Goal: Transaction & Acquisition: Purchase product/service

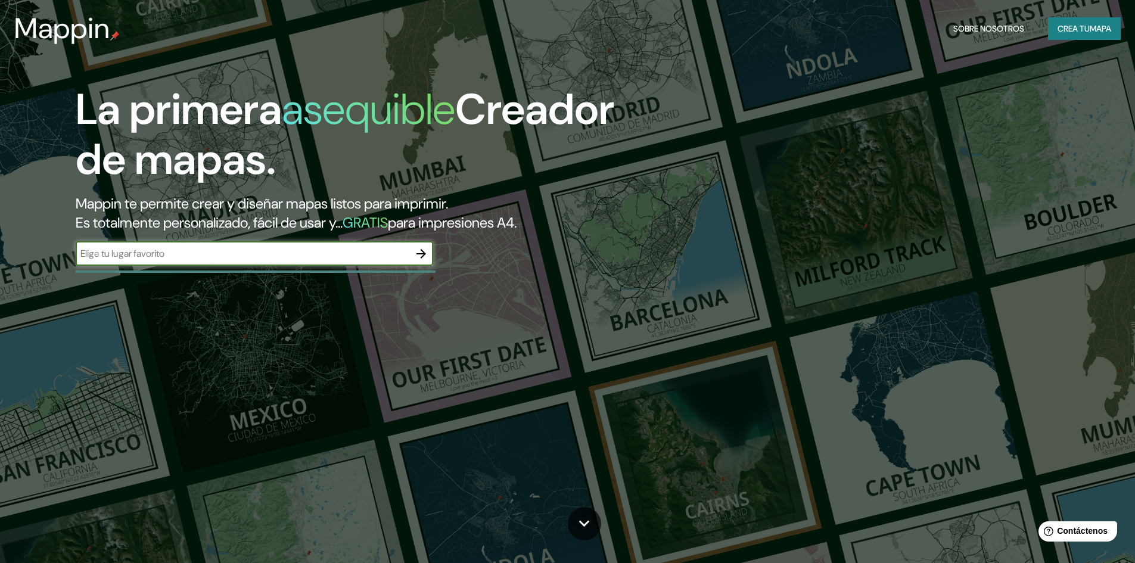
click at [232, 260] on input "text" at bounding box center [243, 254] width 334 height 14
click at [88, 256] on input "carabayllo" at bounding box center [243, 254] width 334 height 14
type input "Carabayllo"
click at [423, 259] on icon "button" at bounding box center [421, 254] width 14 height 14
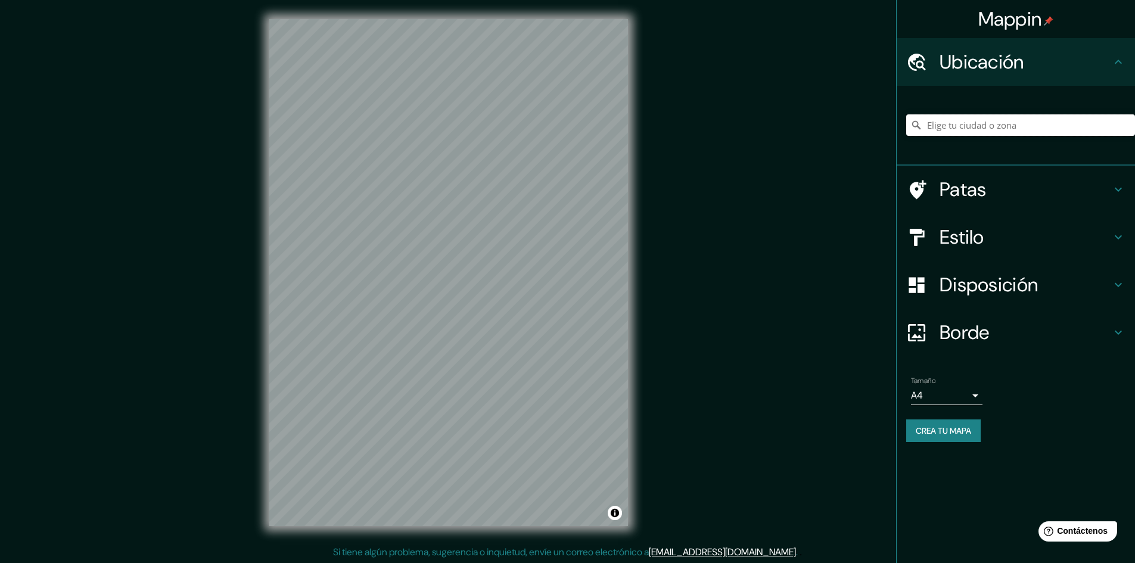
click at [971, 127] on input "Elige tu ciudad o zona" at bounding box center [1020, 124] width 229 height 21
click at [989, 129] on input "Carabayllo, [GEOGRAPHIC_DATA], [GEOGRAPHIC_DATA], [GEOGRAPHIC_DATA]" at bounding box center [1020, 124] width 229 height 21
click at [1103, 125] on input "Carabayllo, [GEOGRAPHIC_DATA], [GEOGRAPHIC_DATA], [GEOGRAPHIC_DATA]" at bounding box center [1020, 124] width 229 height 21
drag, startPoint x: 1100, startPoint y: 124, endPoint x: 920, endPoint y: 122, distance: 179.3
click at [920, 122] on div "Carabayllo, [GEOGRAPHIC_DATA], [GEOGRAPHIC_DATA], [GEOGRAPHIC_DATA]" at bounding box center [1020, 124] width 229 height 21
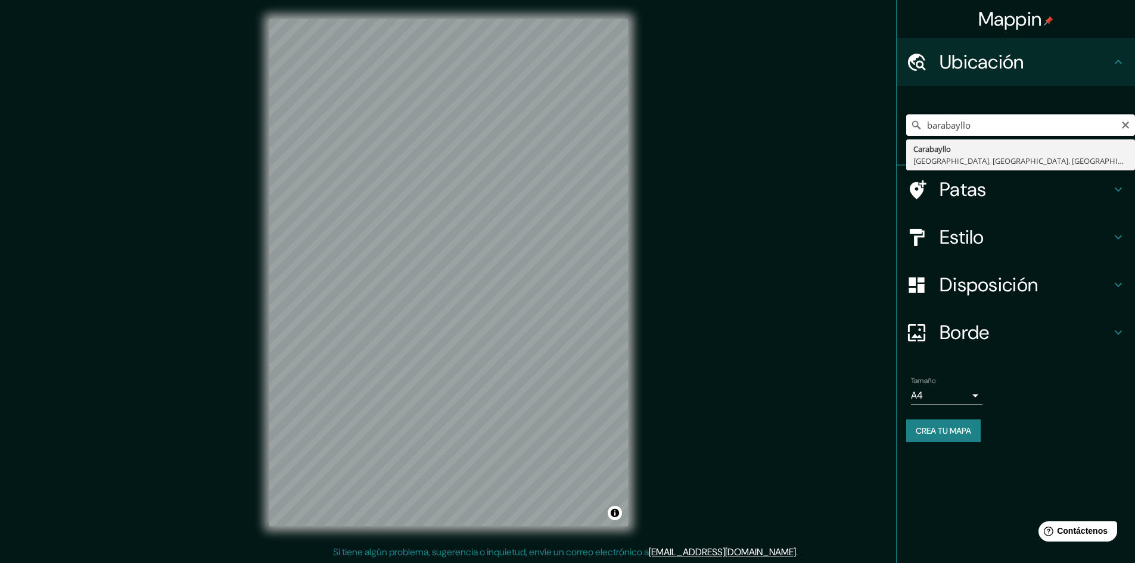
type input "Carabayllo, [GEOGRAPHIC_DATA], [GEOGRAPHIC_DATA], [GEOGRAPHIC_DATA]"
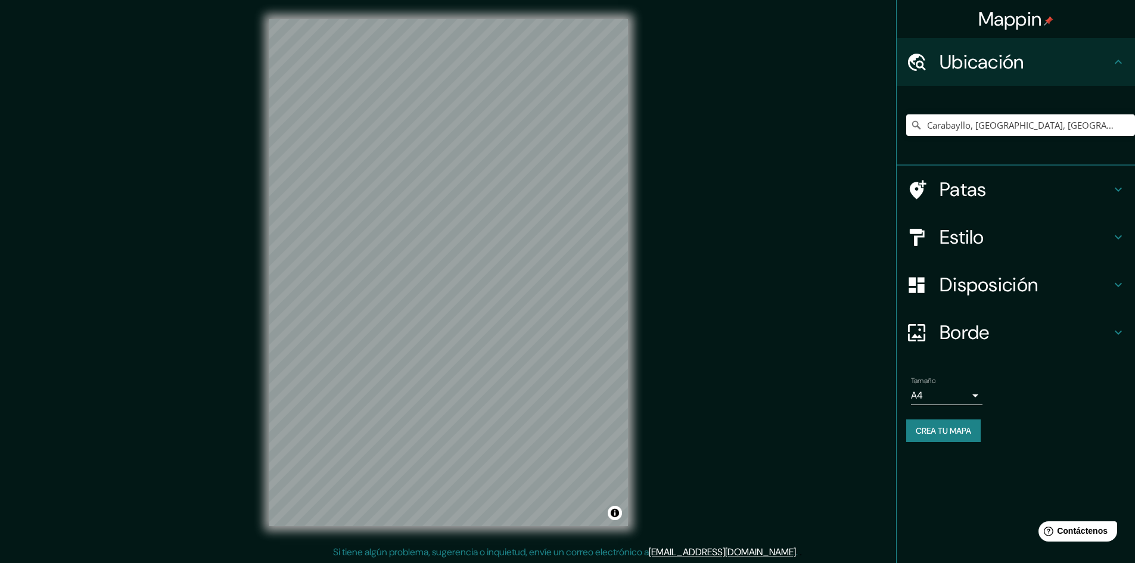
click at [1108, 189] on h4 "Patas" at bounding box center [1025, 189] width 172 height 24
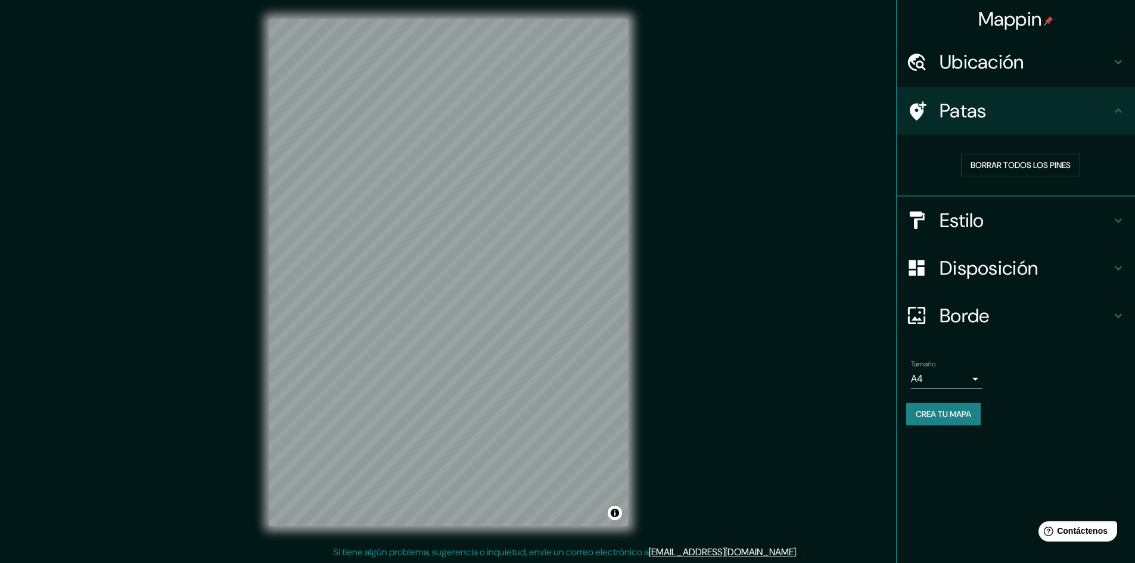
click at [1111, 113] on icon at bounding box center [1118, 111] width 14 height 14
click at [1116, 219] on icon at bounding box center [1118, 220] width 14 height 14
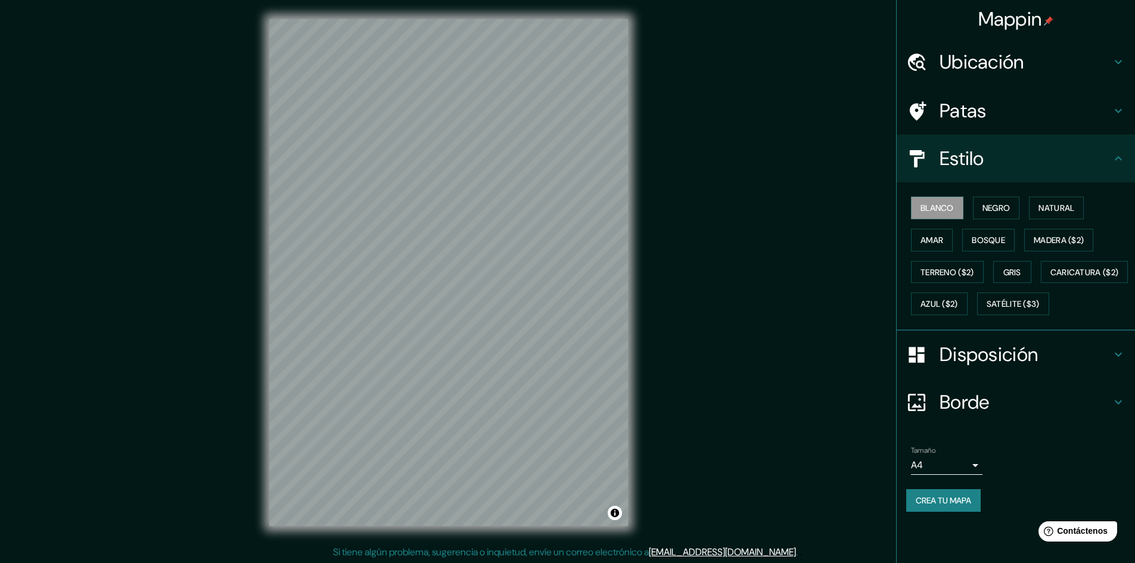
click at [1114, 160] on icon at bounding box center [1118, 158] width 14 height 14
drag, startPoint x: 1116, startPoint y: 156, endPoint x: 1097, endPoint y: 152, distance: 20.0
click at [1114, 156] on icon at bounding box center [1118, 158] width 14 height 14
click at [889, 205] on div "Mappin Ubicación Carabayllo, [GEOGRAPHIC_DATA], [GEOGRAPHIC_DATA], [GEOGRAPHIC_…" at bounding box center [567, 282] width 1135 height 564
click at [988, 204] on font "Negro" at bounding box center [996, 208] width 28 height 11
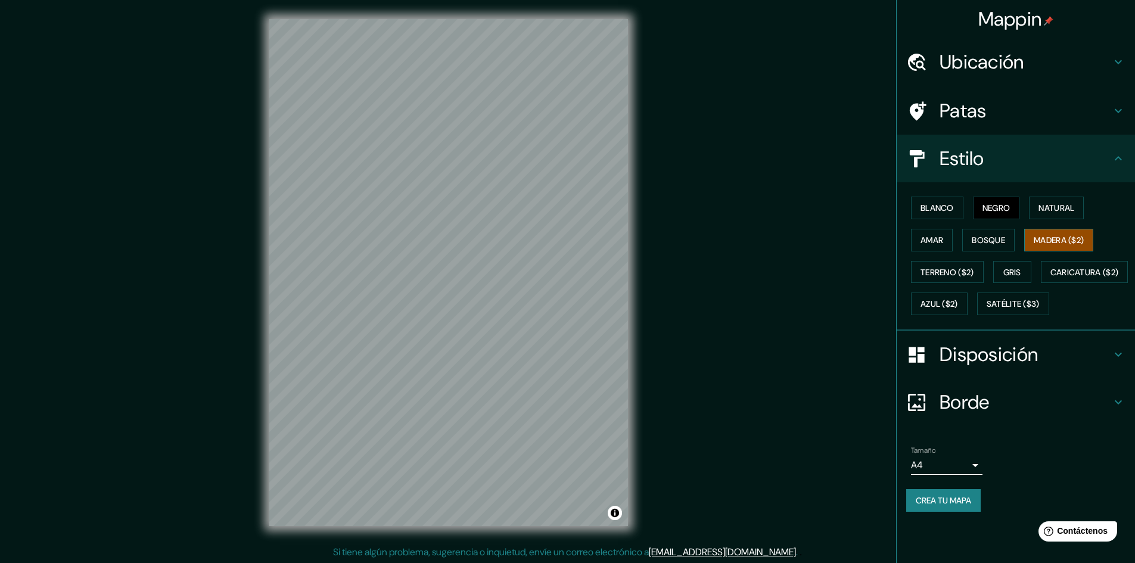
click at [1038, 244] on font "Madera ($2)" at bounding box center [1058, 240] width 50 height 11
click at [1041, 284] on button "Caricatura ($2)" at bounding box center [1085, 272] width 88 height 23
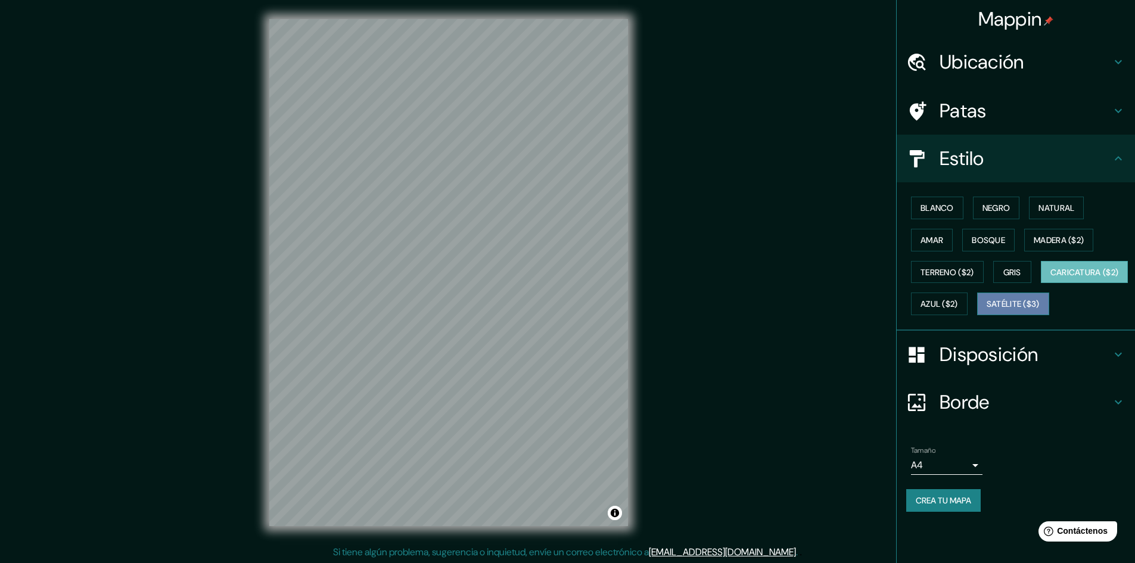
click at [986, 310] on font "Satélite ($3)" at bounding box center [1012, 304] width 53 height 11
click at [958, 301] on font "Azul ($2)" at bounding box center [939, 304] width 38 height 11
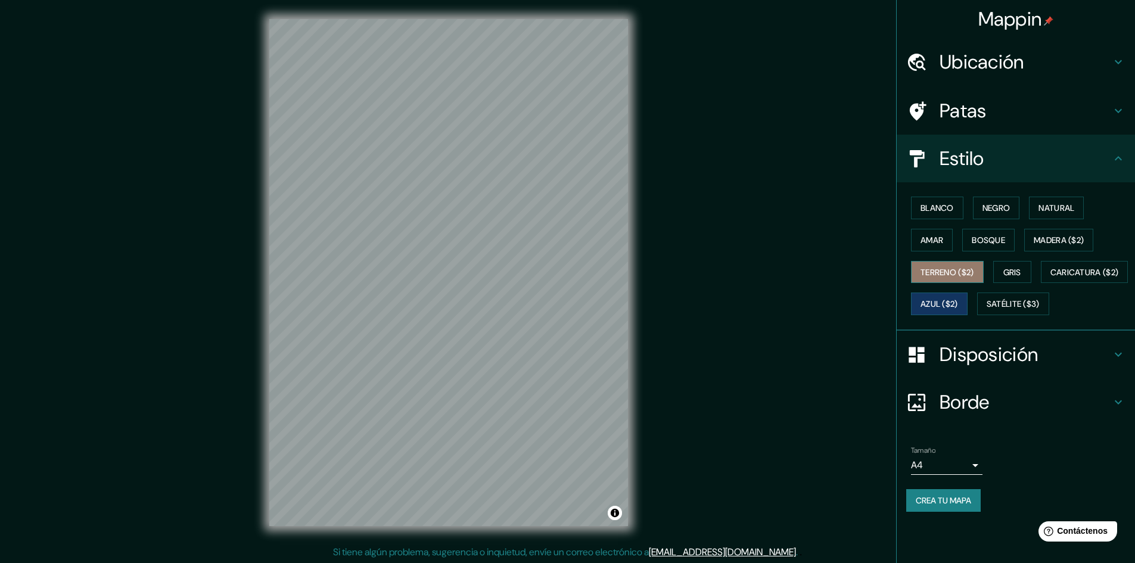
click at [940, 279] on font "Terreno ($2)" at bounding box center [947, 271] width 54 height 15
click at [1008, 268] on font "Gris" at bounding box center [1012, 272] width 18 height 11
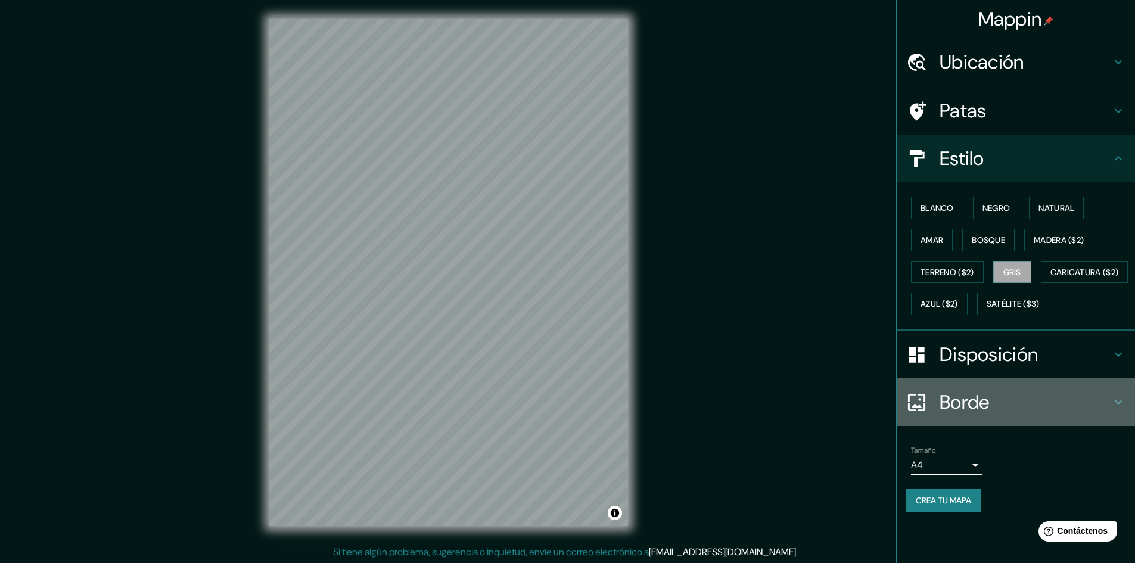
click at [976, 415] on font "Borde" at bounding box center [964, 402] width 50 height 25
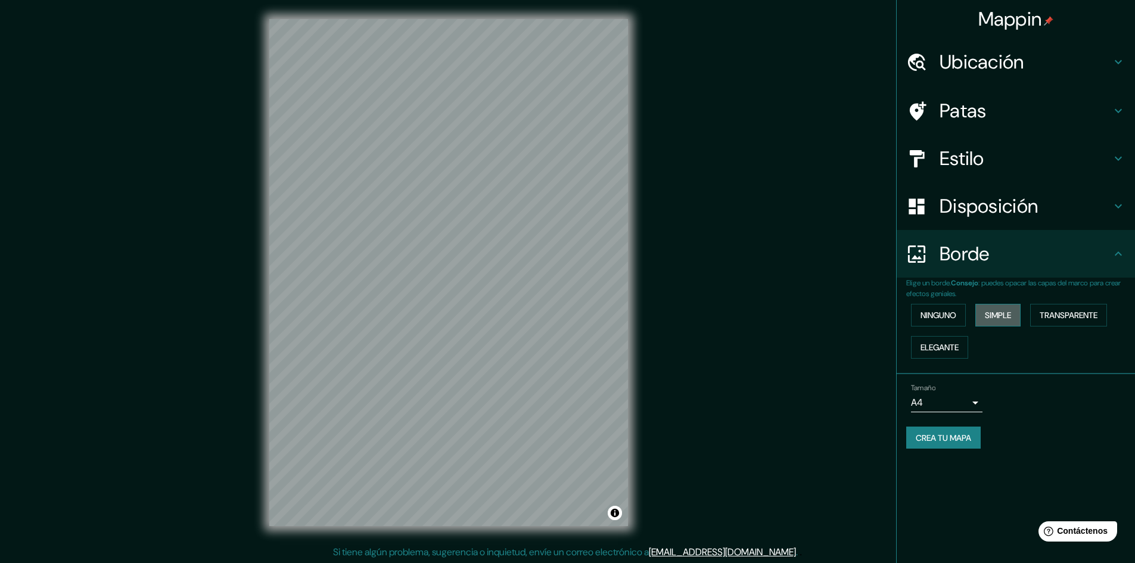
click at [997, 313] on font "Simple" at bounding box center [998, 315] width 26 height 11
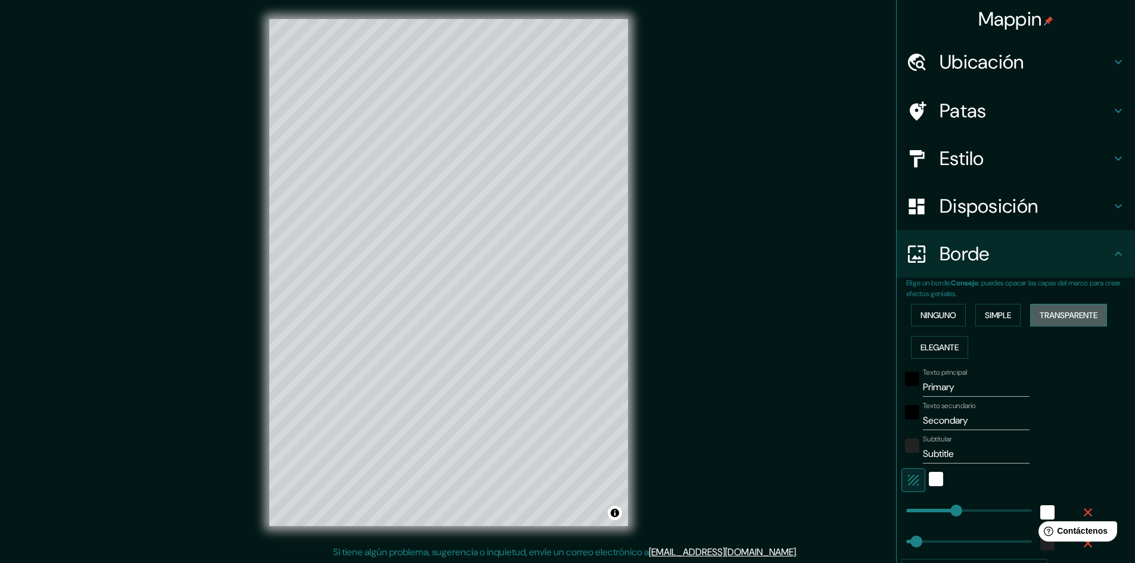
click at [1057, 309] on font "Transparente" at bounding box center [1068, 314] width 58 height 15
click at [933, 333] on div "Ninguno Simple Transparente Elegante" at bounding box center [1020, 331] width 229 height 64
click at [920, 356] on button "Elegante" at bounding box center [939, 347] width 57 height 23
click at [926, 319] on font "Ninguno" at bounding box center [938, 315] width 36 height 11
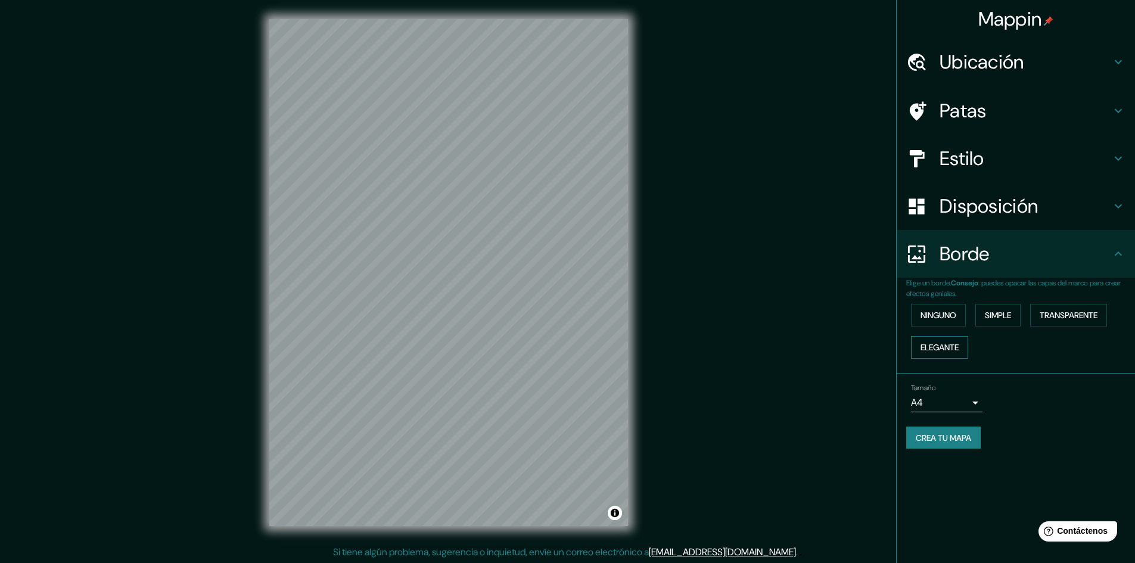
scroll to position [1, 0]
click at [967, 401] on body "Mappin Ubicación Carabayllo, [GEOGRAPHIC_DATA], [GEOGRAPHIC_DATA], [GEOGRAPHIC_…" at bounding box center [567, 280] width 1135 height 563
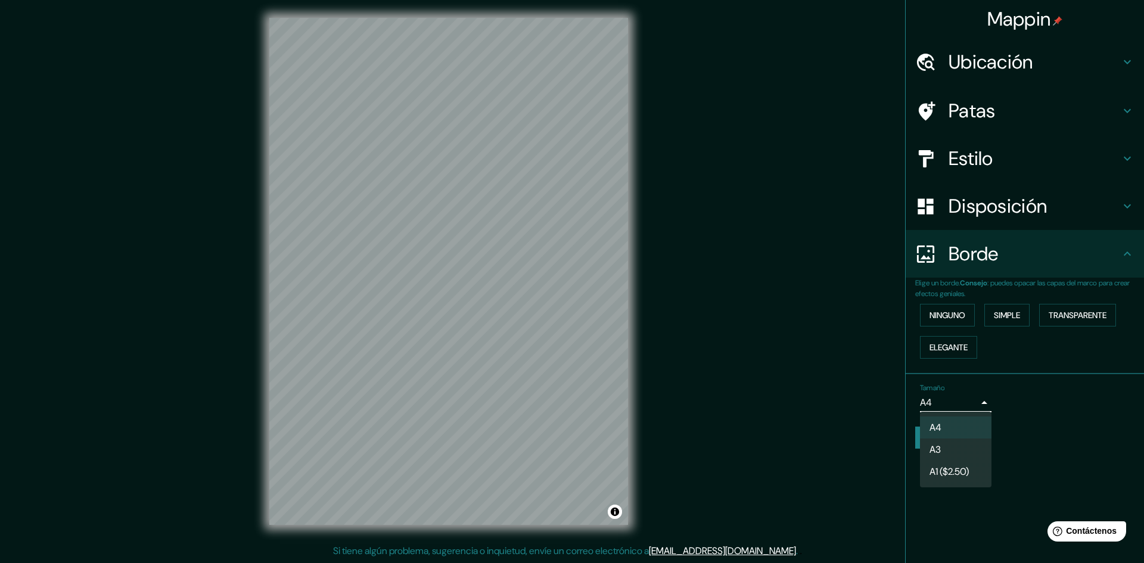
click at [952, 451] on li "A3" at bounding box center [955, 449] width 71 height 22
type input "a4"
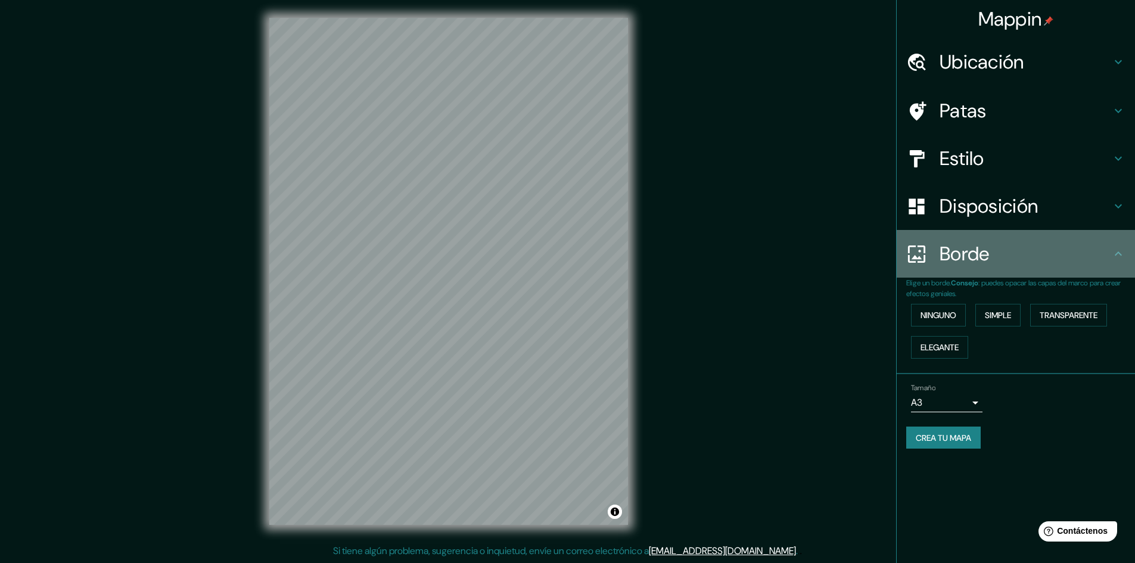
click at [961, 262] on font "Borde" at bounding box center [964, 253] width 50 height 25
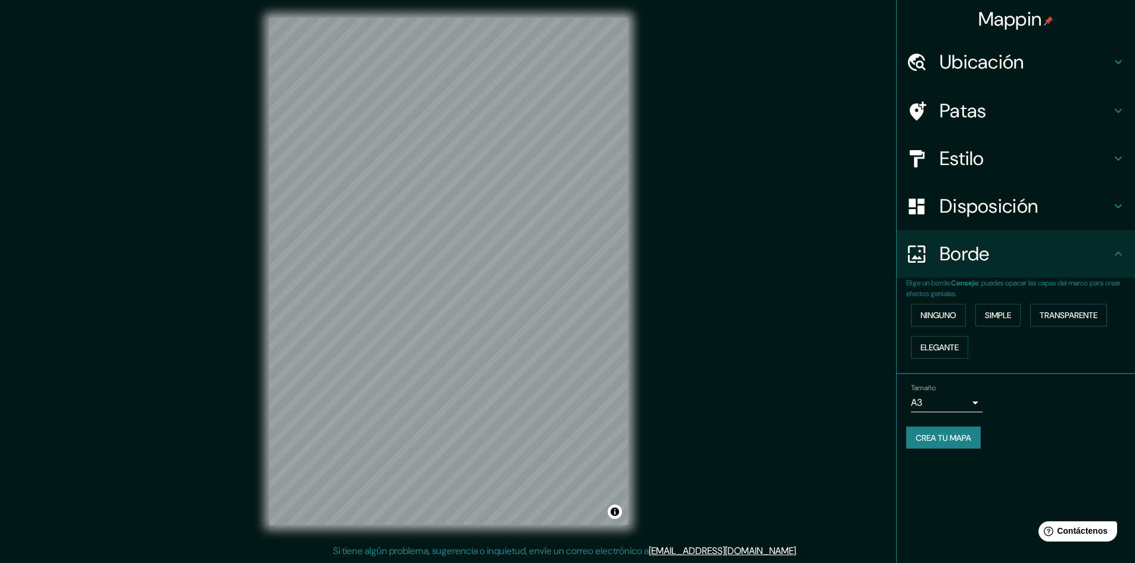
click at [1117, 252] on icon at bounding box center [1117, 253] width 7 height 4
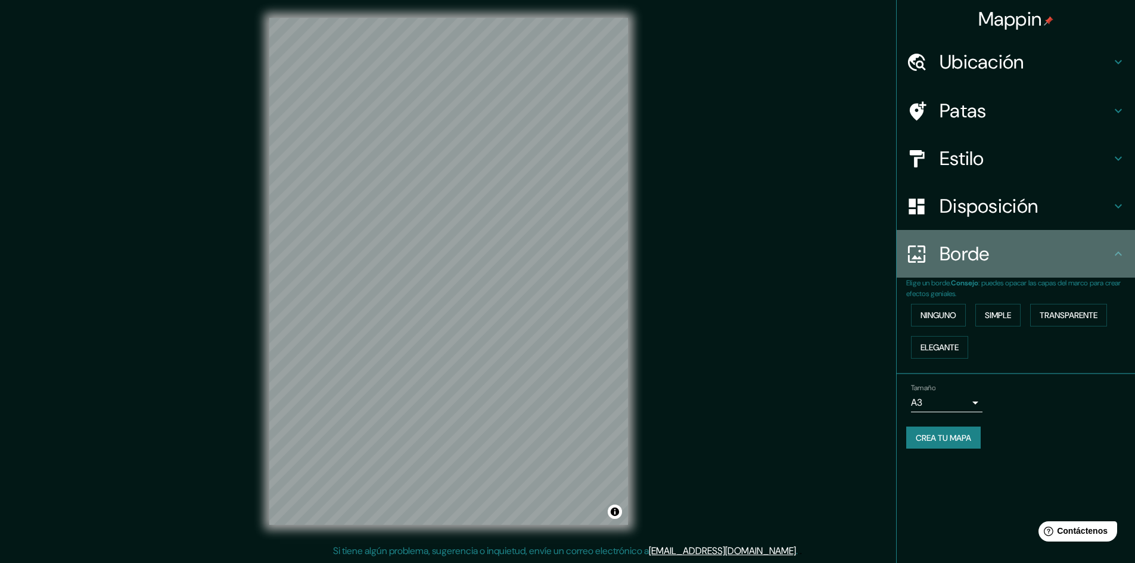
click at [1117, 252] on icon at bounding box center [1117, 253] width 7 height 4
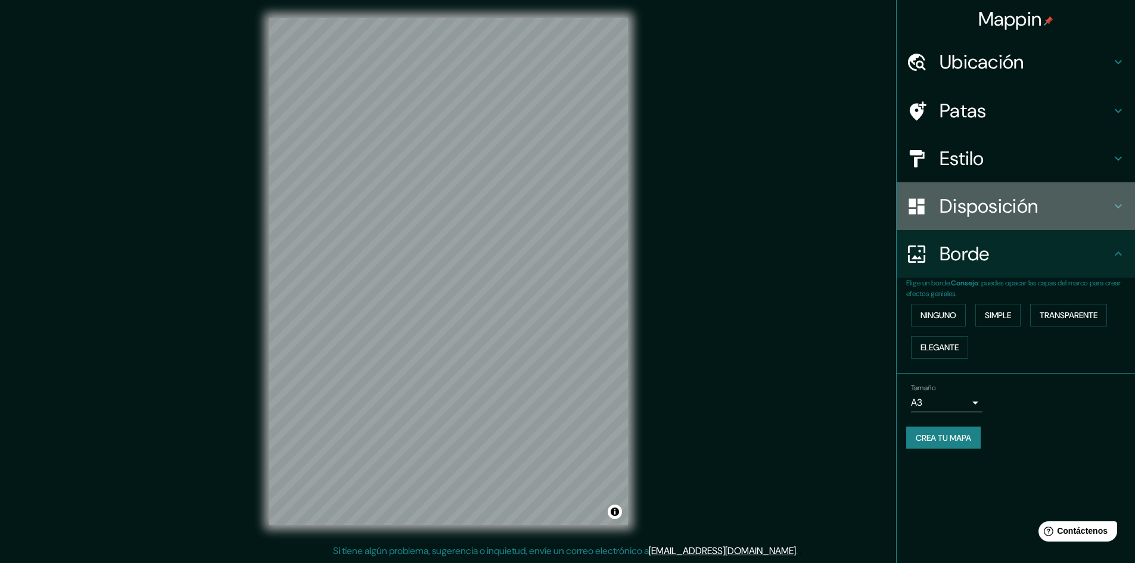
click at [1117, 211] on icon at bounding box center [1118, 206] width 14 height 14
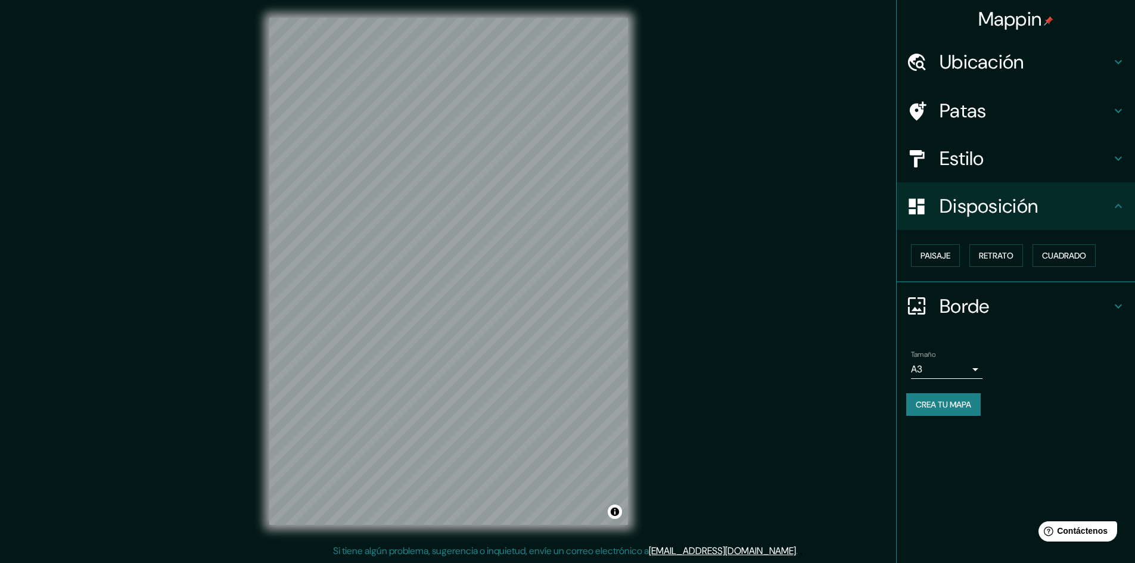
click at [1120, 162] on icon at bounding box center [1118, 158] width 14 height 14
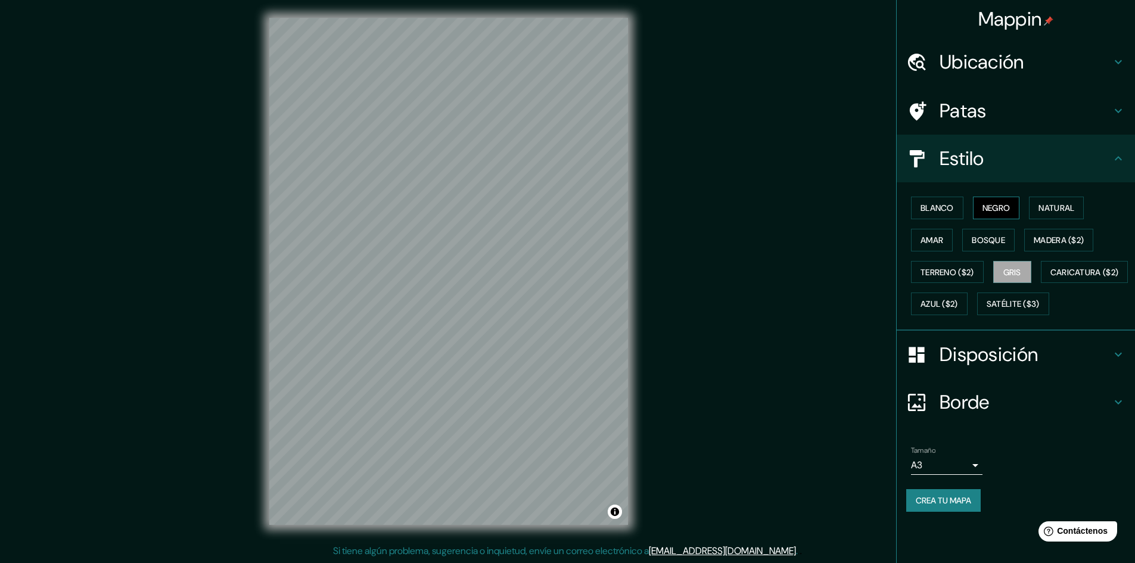
click at [994, 203] on font "Negro" at bounding box center [996, 208] width 28 height 11
click at [927, 216] on button "Blanco" at bounding box center [937, 208] width 52 height 23
click at [1012, 272] on font "Gris" at bounding box center [1012, 272] width 18 height 11
click at [241, 342] on div "Mappin Ubicación Carabayllo, [GEOGRAPHIC_DATA], [GEOGRAPHIC_DATA], [GEOGRAPHIC_…" at bounding box center [567, 281] width 1135 height 564
